Goal: Check status: Check status

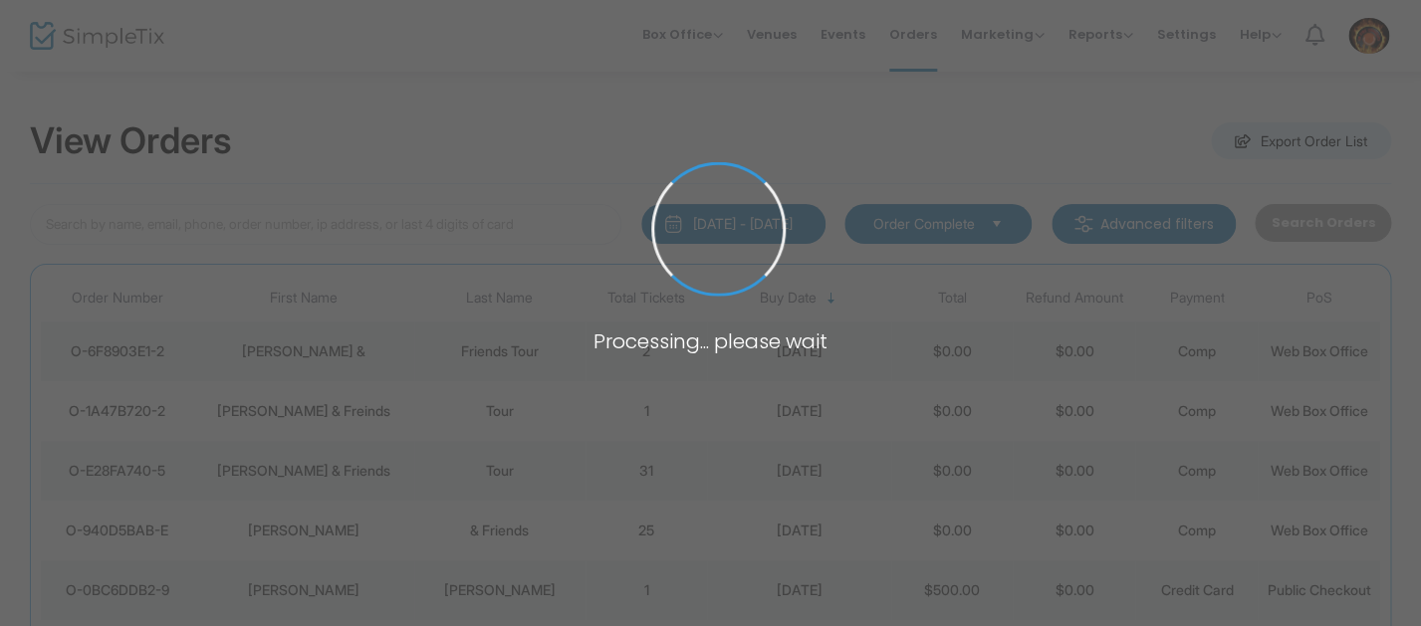
type input "[PERSON_NAME]"
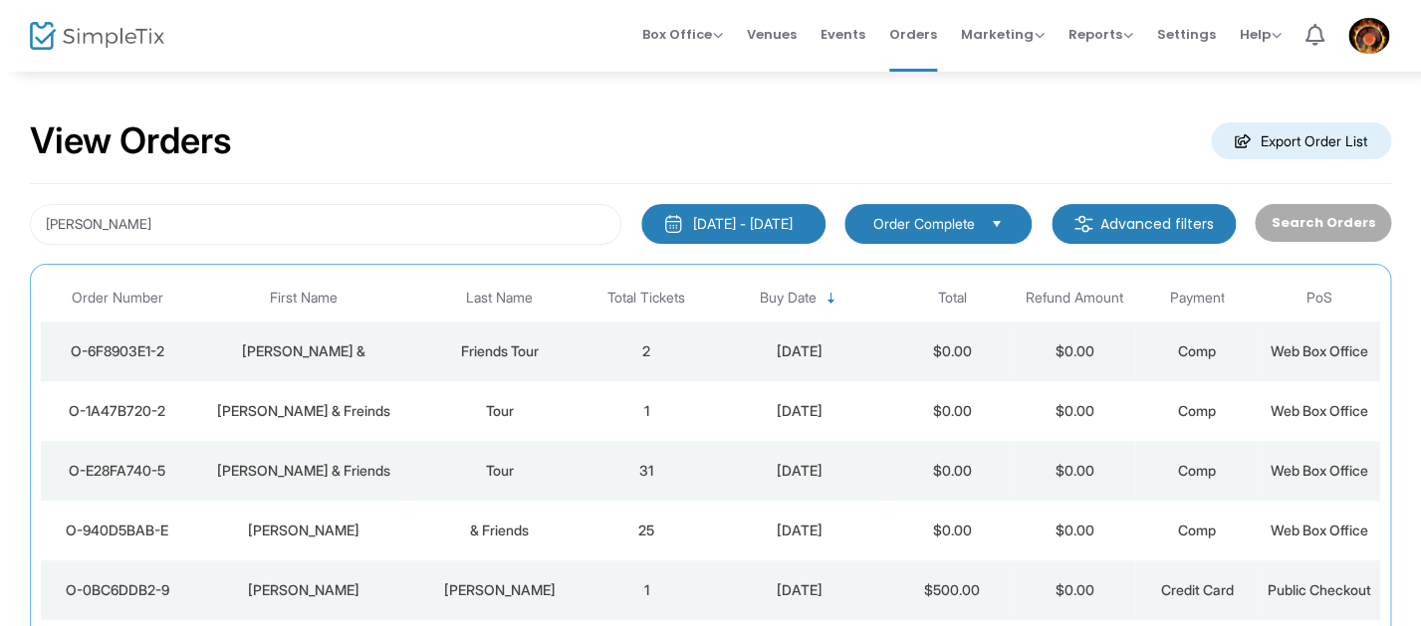
click at [811, 168] on div "View Orders Export Order List" at bounding box center [710, 142] width 1361 height 85
